Goal: Information Seeking & Learning: Learn about a topic

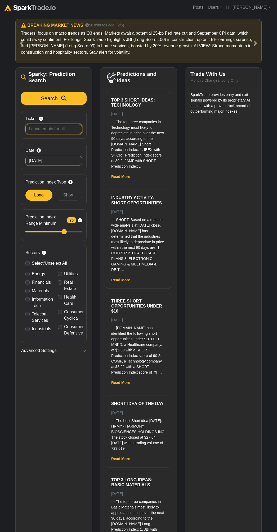
click at [61, 133] on input "Ticker Search by stock symbol. Leave blank to view all predicitons." at bounding box center [53, 129] width 57 height 10
click at [62, 98] on icon "submit" at bounding box center [63, 98] width 5 height 5
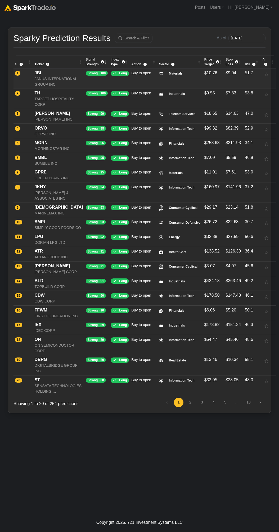
click at [35, 73] on div "JBI" at bounding box center [59, 73] width 48 height 6
click at [33, 109] on td "TH TARGET HOSPITALITY CORP" at bounding box center [58, 99] width 51 height 20
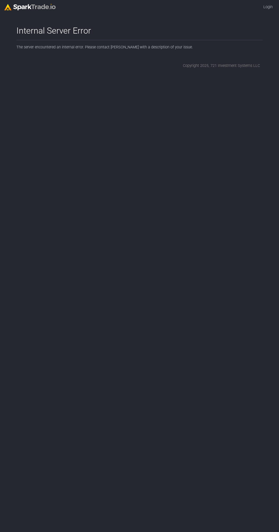
click at [117, 73] on html "Login Internal Server Error How to Use [DOMAIN_NAME] × The server encountered a…" at bounding box center [139, 36] width 279 height 73
